Goal: Task Accomplishment & Management: Manage account settings

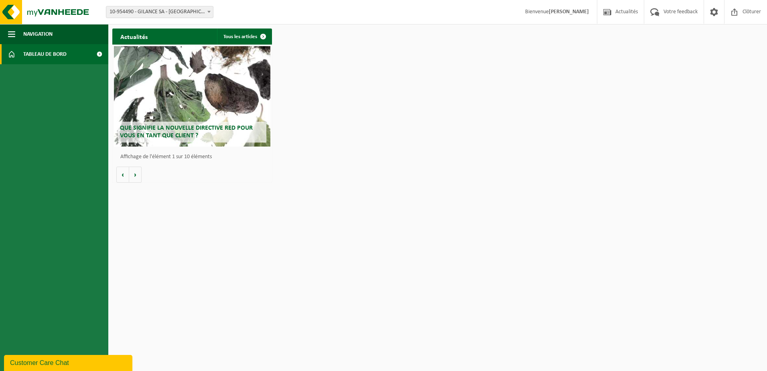
click at [37, 51] on span "Tableau de bord" at bounding box center [44, 54] width 43 height 20
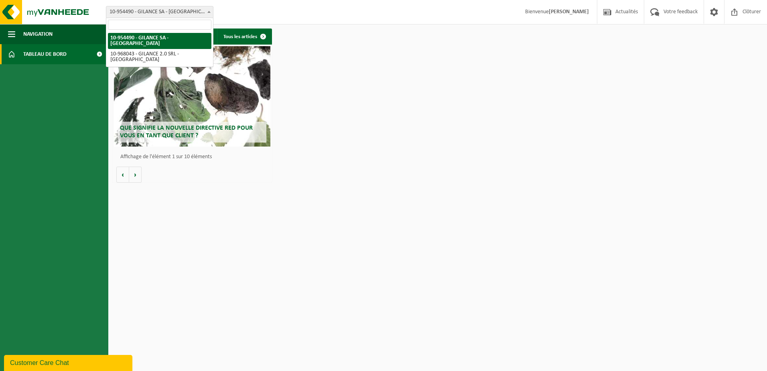
click at [181, 14] on span "10-954490 - GILANCE SA - [GEOGRAPHIC_DATA]" at bounding box center [159, 11] width 107 height 11
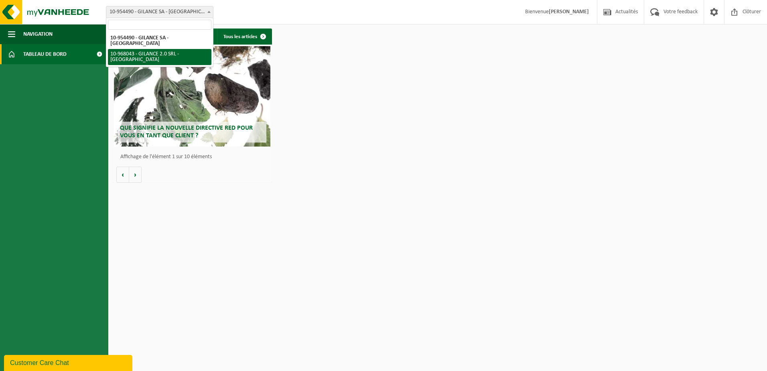
select select "154088"
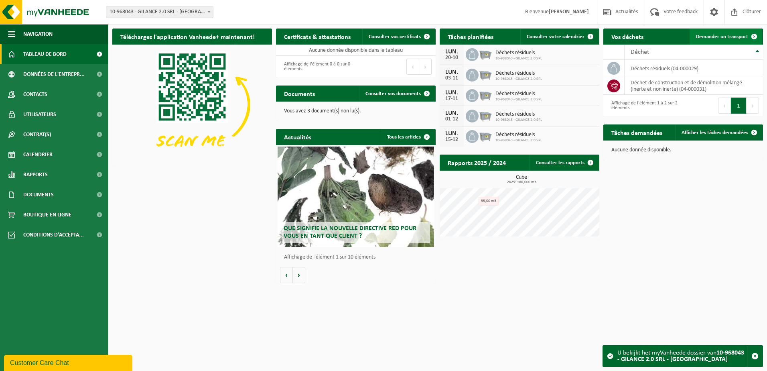
click at [713, 38] on span "Demander un transport" at bounding box center [722, 36] width 52 height 5
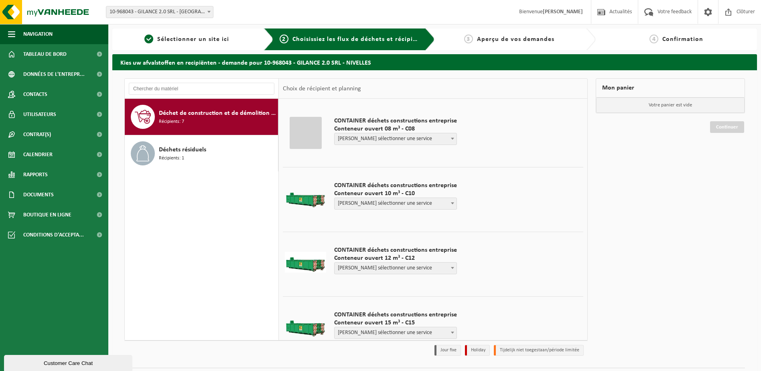
click at [449, 204] on span at bounding box center [453, 203] width 8 height 10
click at [217, 212] on div "Déchet de construction et de démolition mélangé (inerte et non inerte) Récipien…" at bounding box center [202, 219] width 154 height 241
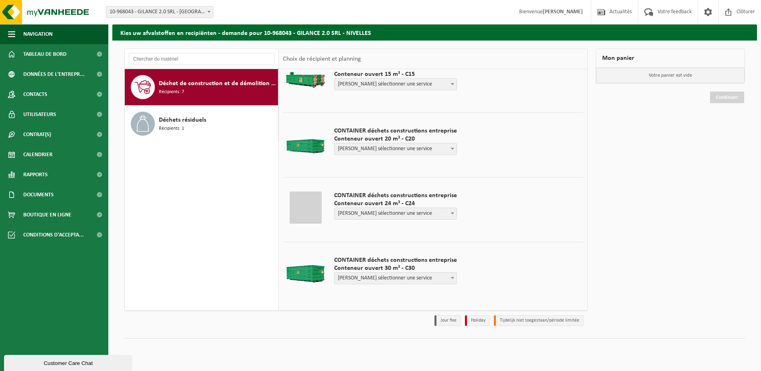
scroll to position [219, 0]
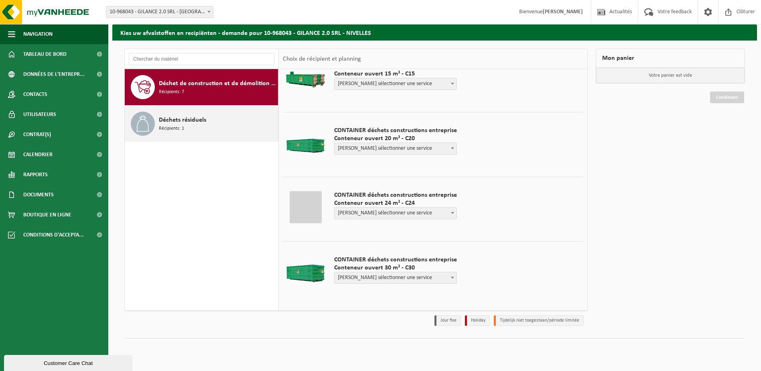
click at [159, 117] on span "Déchets résiduels" at bounding box center [182, 120] width 47 height 10
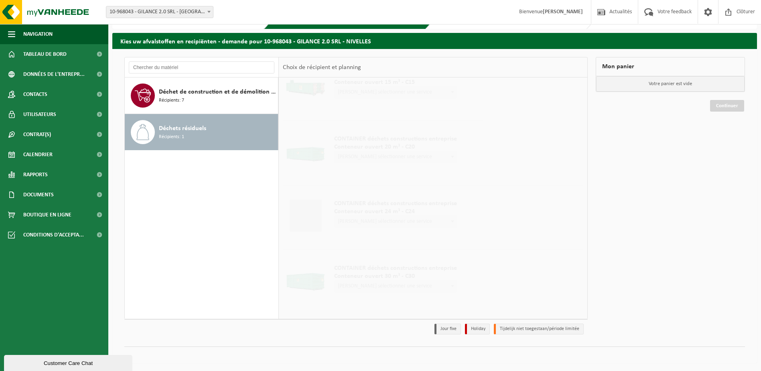
scroll to position [0, 0]
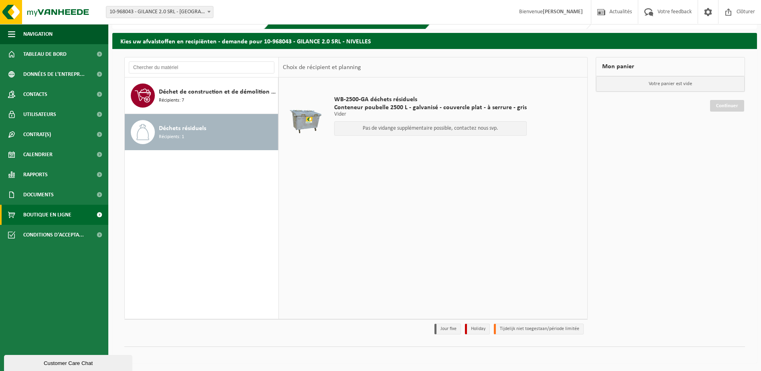
click at [47, 217] on span "Boutique en ligne" at bounding box center [47, 215] width 48 height 20
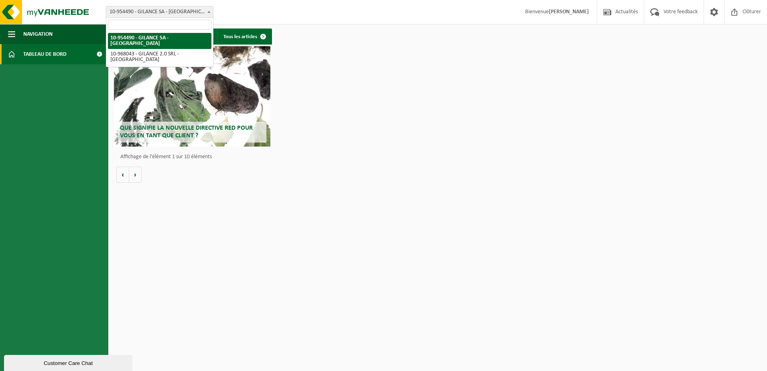
click at [205, 11] on span at bounding box center [209, 11] width 8 height 10
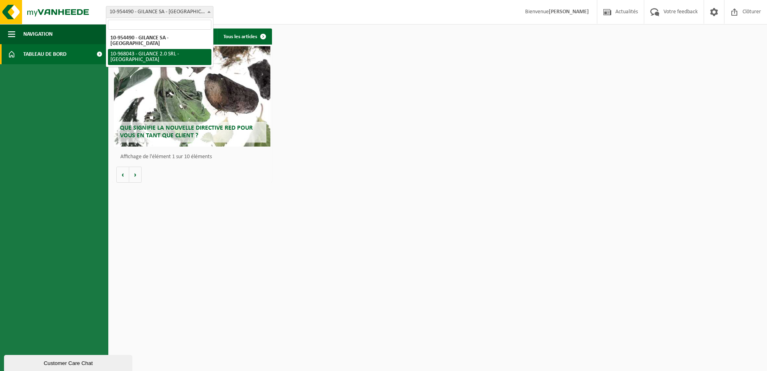
select select "154088"
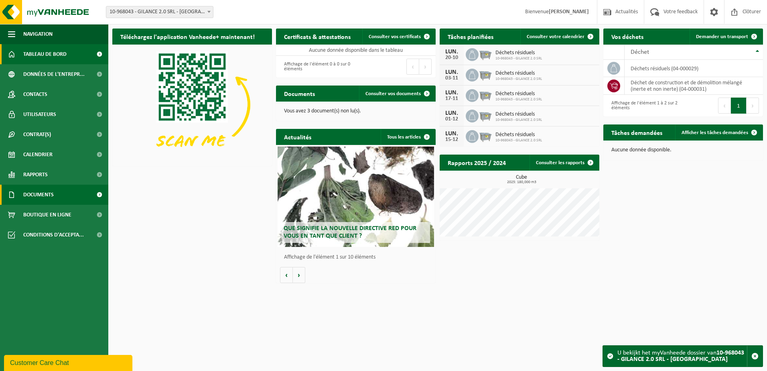
click at [43, 197] on span "Documents" at bounding box center [38, 195] width 30 height 20
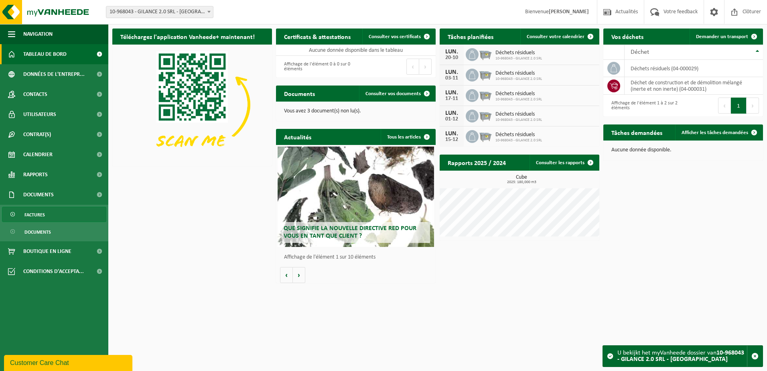
click at [44, 212] on span "Factures" at bounding box center [34, 214] width 20 height 15
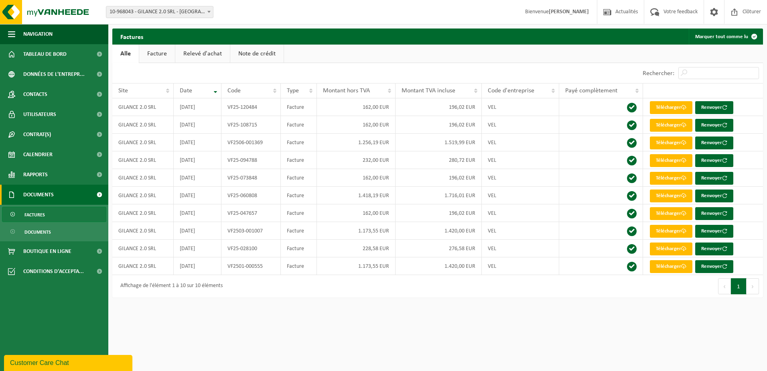
click at [158, 58] on link "Facture" at bounding box center [157, 54] width 36 height 18
click at [155, 15] on span "10-968043 - GILANCE 2.0 SRL - [GEOGRAPHIC_DATA]" at bounding box center [159, 11] width 107 height 11
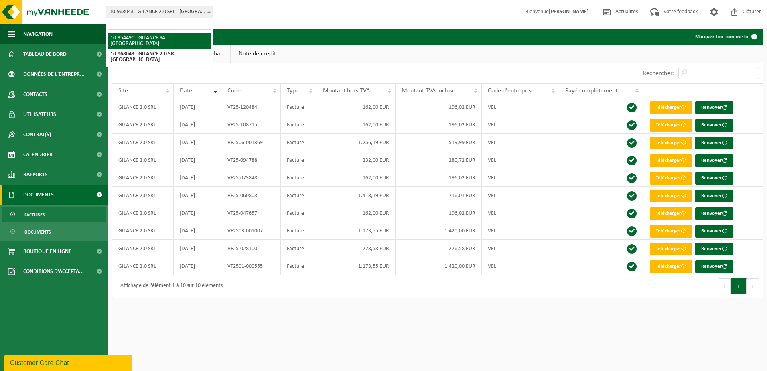
select select "143815"
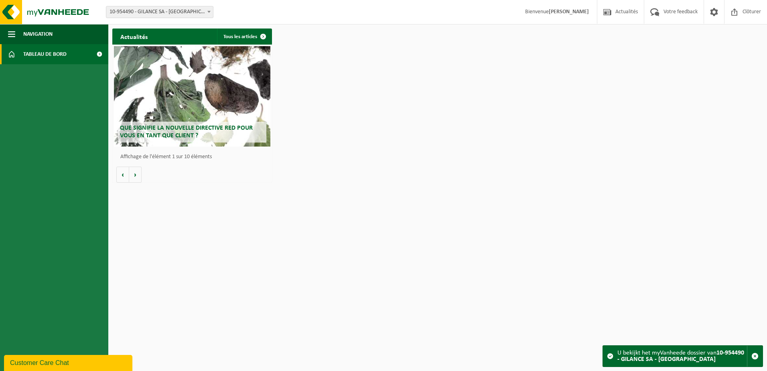
click at [49, 57] on span "Tableau de bord" at bounding box center [44, 54] width 43 height 20
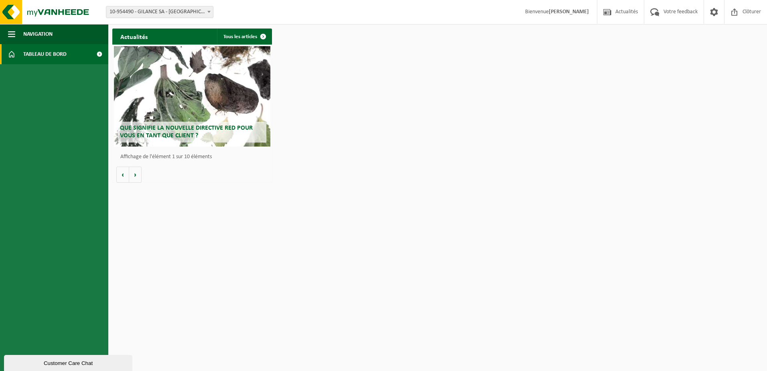
drag, startPoint x: 78, startPoint y: 112, endPoint x: 78, endPoint y: 101, distance: 11.2
click at [78, 112] on ul "Navigation Actualités Votre feedback Clôturer Tableau de bord" at bounding box center [54, 197] width 108 height 347
click at [402, 92] on div "Actualités Tous les articles Que signifie la nouvelle directive RED pour vous e…" at bounding box center [437, 105] width 655 height 162
